Goal: Information Seeking & Learning: Learn about a topic

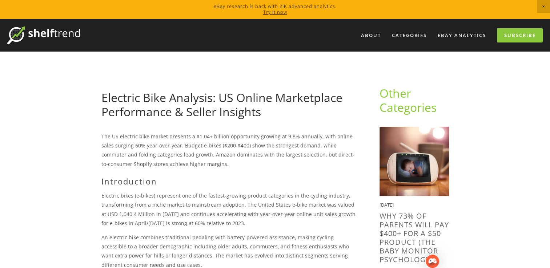
click at [542, 7] on span "Close Announcement" at bounding box center [543, 6] width 13 height 13
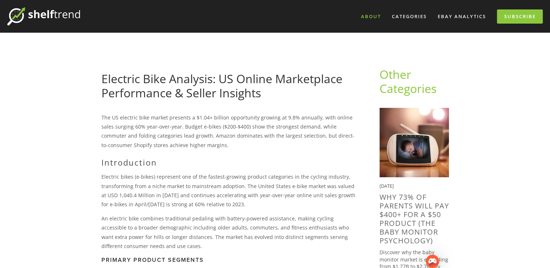
click at [367, 16] on link "About" at bounding box center [370, 17] width 29 height 12
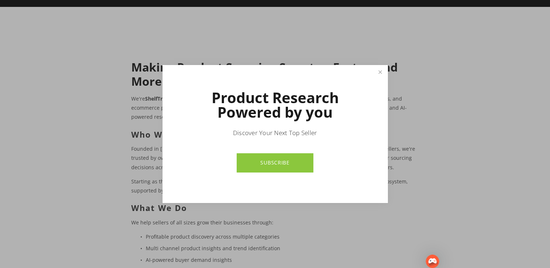
click at [275, 167] on link "SUBSCRIBE" at bounding box center [275, 162] width 77 height 19
click at [380, 72] on link "Close" at bounding box center [380, 72] width 13 height 13
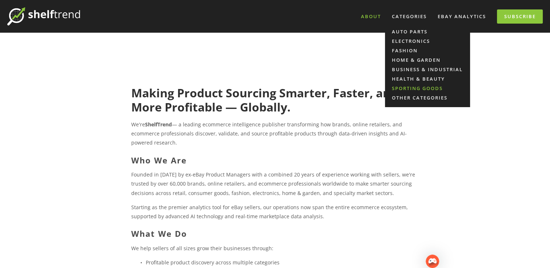
click at [401, 91] on link "Sporting Goods" at bounding box center [427, 88] width 85 height 9
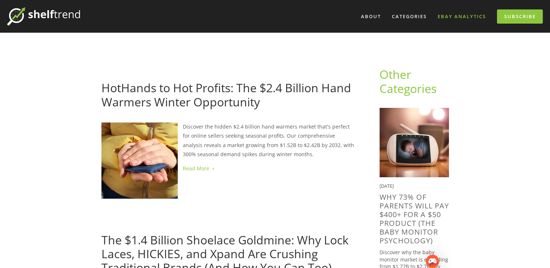
click at [445, 17] on link "eBay Analytics" at bounding box center [462, 17] width 58 height 12
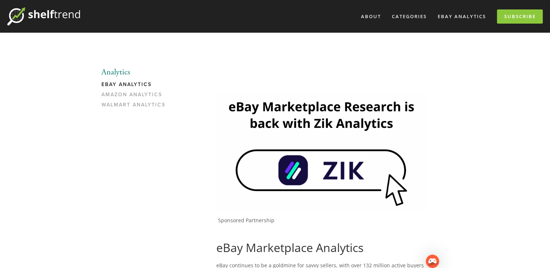
scroll to position [45, 0]
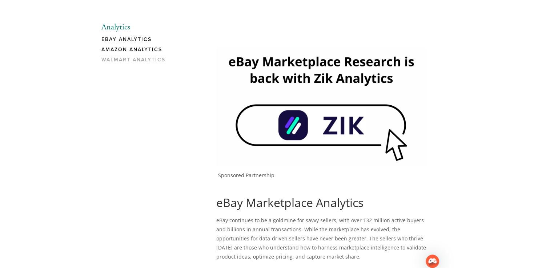
click at [153, 52] on link "Amazon Analytics" at bounding box center [135, 52] width 69 height 10
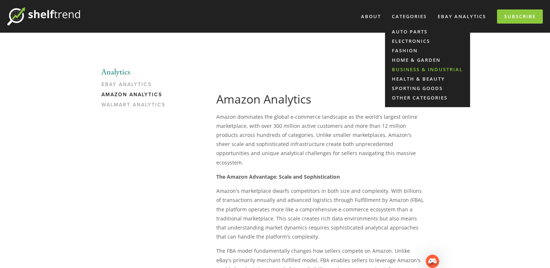
click at [404, 71] on link "Business & Industrial" at bounding box center [427, 69] width 85 height 9
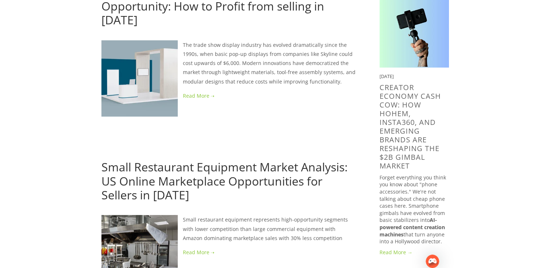
scroll to position [68, 0]
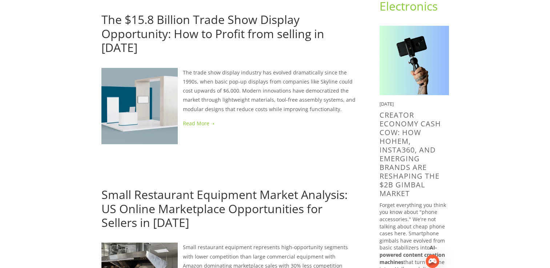
click at [205, 119] on link at bounding box center [228, 123] width 255 height 9
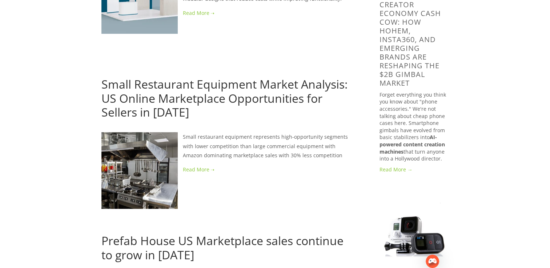
scroll to position [180, 0]
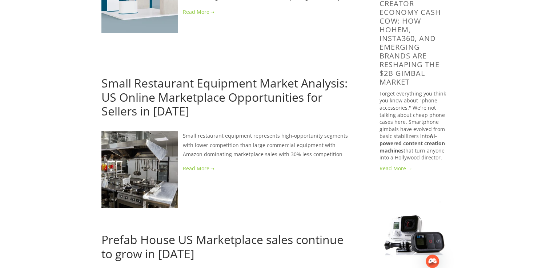
click at [258, 86] on link "Small Restaurant Equipment Market Analysis: US Online Marketplace Opportunities…" at bounding box center [224, 97] width 246 height 44
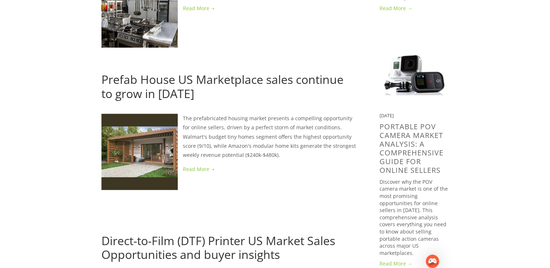
scroll to position [341, 0]
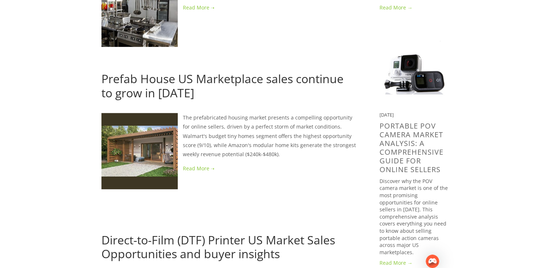
click at [278, 71] on link "Prefab House US Marketplace sales continue to grow in [DATE]" at bounding box center [222, 85] width 242 height 29
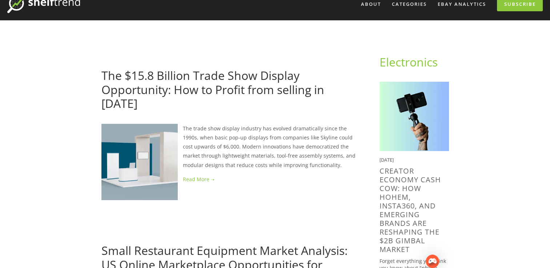
scroll to position [0, 0]
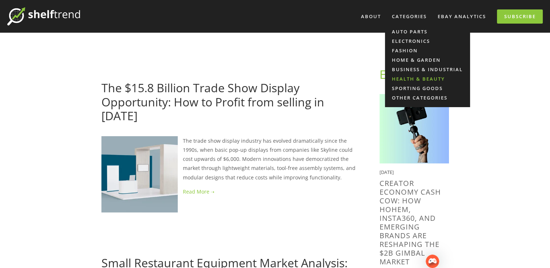
click at [414, 78] on link "Health & Beauty" at bounding box center [427, 78] width 85 height 9
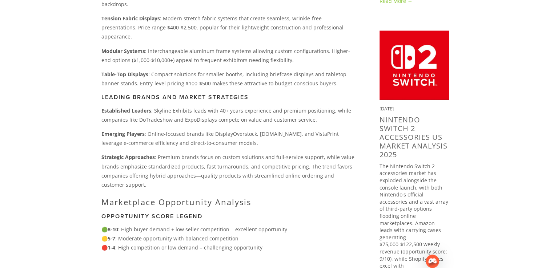
scroll to position [590, 0]
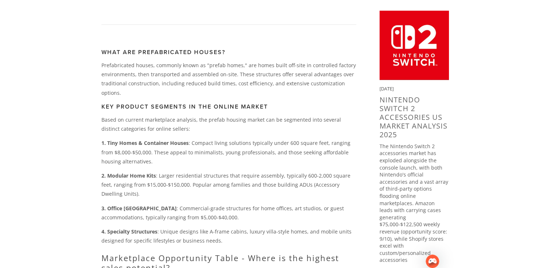
scroll to position [606, 0]
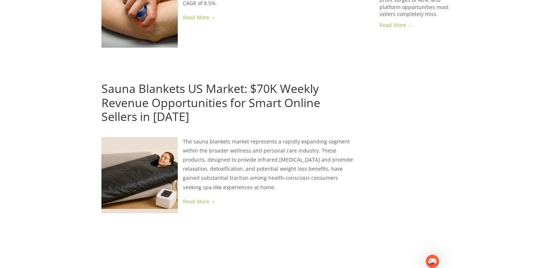
scroll to position [827, 0]
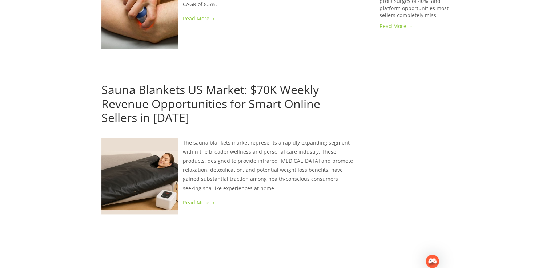
click at [229, 82] on link "Sauna Blankets US Market: $70K Weekly Revenue Opportunities for Smart Online Se…" at bounding box center [210, 104] width 219 height 44
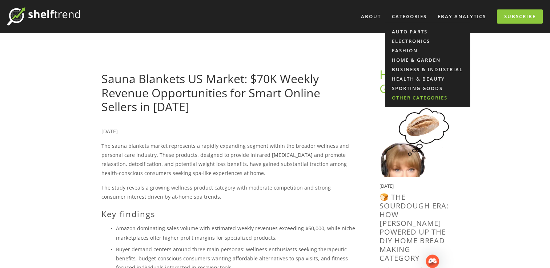
click at [418, 96] on link "Other Categories" at bounding box center [427, 97] width 85 height 9
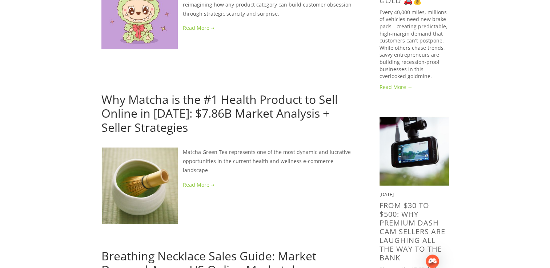
scroll to position [454, 0]
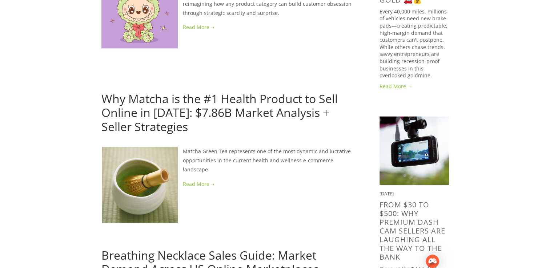
click at [218, 91] on link "Why Matcha is the #1 Health Product to Sell Online in 2025: $7.86B Market Analy…" at bounding box center [219, 113] width 236 height 44
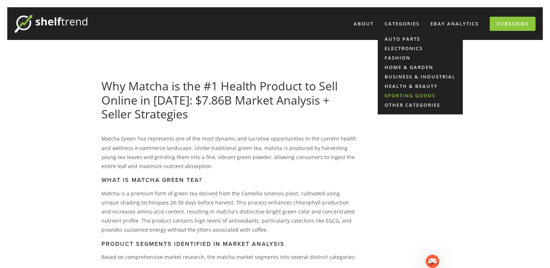
click at [403, 95] on link "Sporting Goods" at bounding box center [420, 95] width 85 height 9
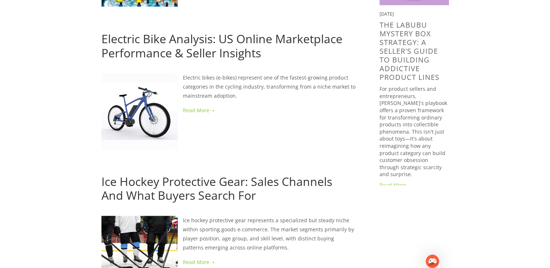
scroll to position [679, 0]
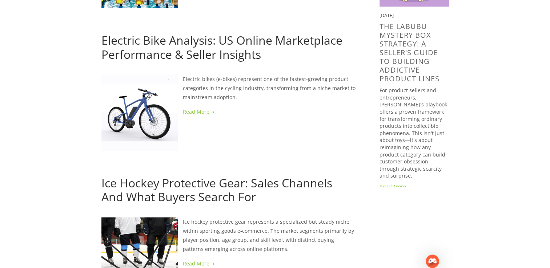
click at [234, 33] on link "Electric Bike Analysis: US Online Marketplace Performance & Seller Insights" at bounding box center [221, 46] width 241 height 29
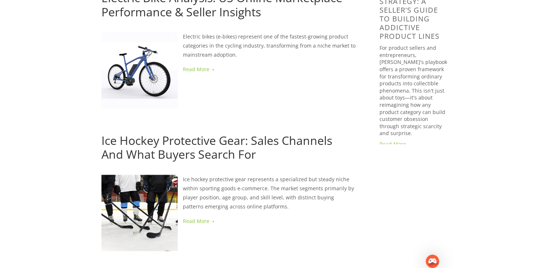
click at [241, 133] on link "Ice Hockey Protective Gear: Sales Channels And What Buyers Search For" at bounding box center [216, 147] width 231 height 29
